Goal: Task Accomplishment & Management: Manage account settings

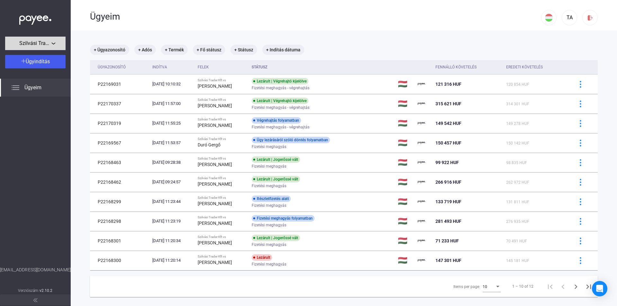
click at [56, 40] on div "Szilvási Trader Kft" at bounding box center [35, 44] width 57 height 8
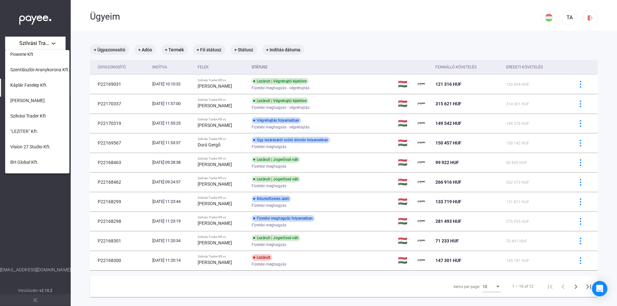
scroll to position [96, 0]
click at [40, 100] on span "Szilvási Trader Kft" at bounding box center [28, 100] width 36 height 8
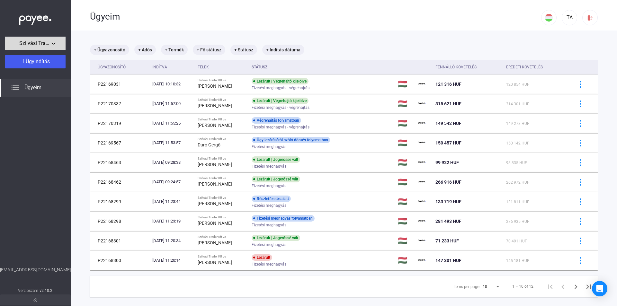
click at [52, 42] on div "Szilvási Trader Kft" at bounding box center [35, 44] width 57 height 8
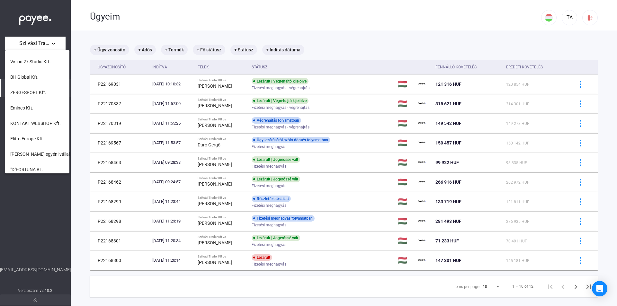
scroll to position [134, 0]
click at [24, 79] on span ""LEZITER" Kft." at bounding box center [24, 79] width 28 height 8
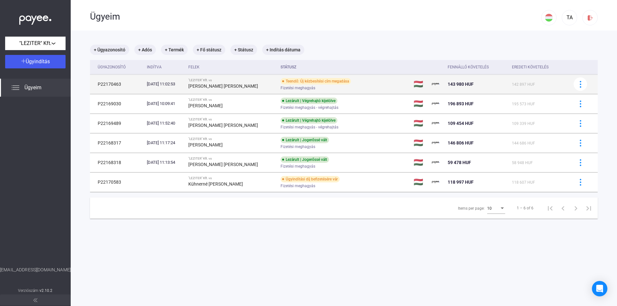
drag, startPoint x: 256, startPoint y: 87, endPoint x: 203, endPoint y: 81, distance: 53.3
click at [203, 81] on td ""LEZITER" Kft. vs [PERSON_NAME] [PERSON_NAME]" at bounding box center [232, 84] width 93 height 19
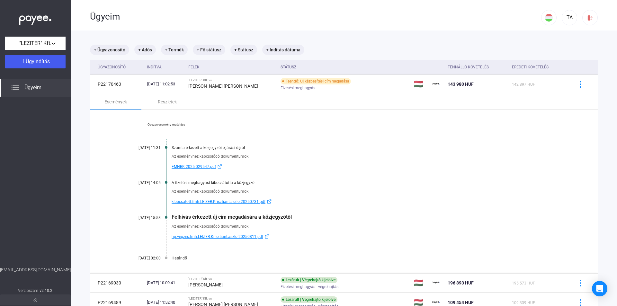
copy td ""LEZITER" Kft. vs [PERSON_NAME] [PERSON_NAME]"
